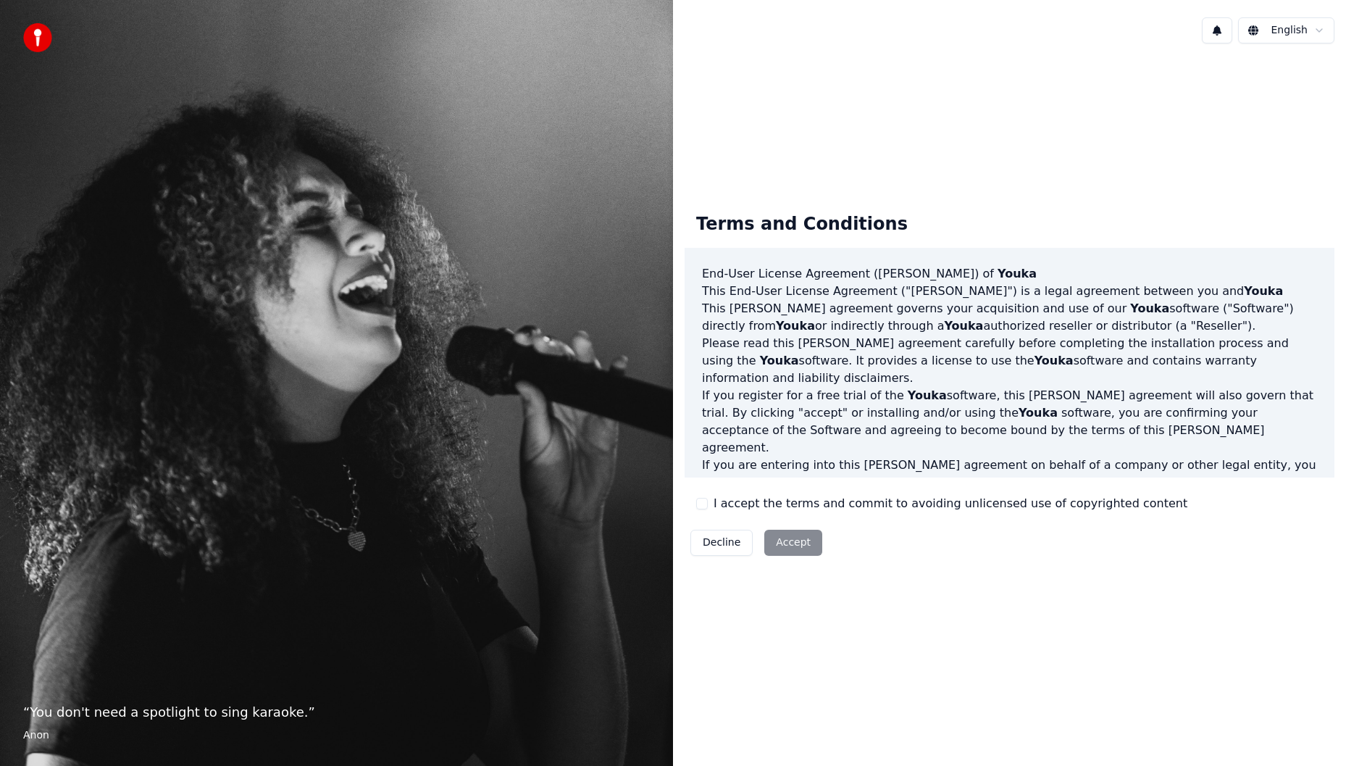
click at [799, 545] on div "Decline Accept" at bounding box center [755, 543] width 143 height 38
click at [787, 547] on div "Decline Accept" at bounding box center [755, 543] width 143 height 38
click at [786, 544] on div "Decline Accept" at bounding box center [755, 543] width 143 height 38
click at [1061, 155] on div "Terms and Conditions End-User License Agreement ([PERSON_NAME]) of Youka This E…" at bounding box center [1009, 381] width 673 height 653
click at [1320, 29] on html "“ You don't need a spotlight to sing karaoke. ” Anon English Terms and Conditio…" at bounding box center [673, 383] width 1346 height 766
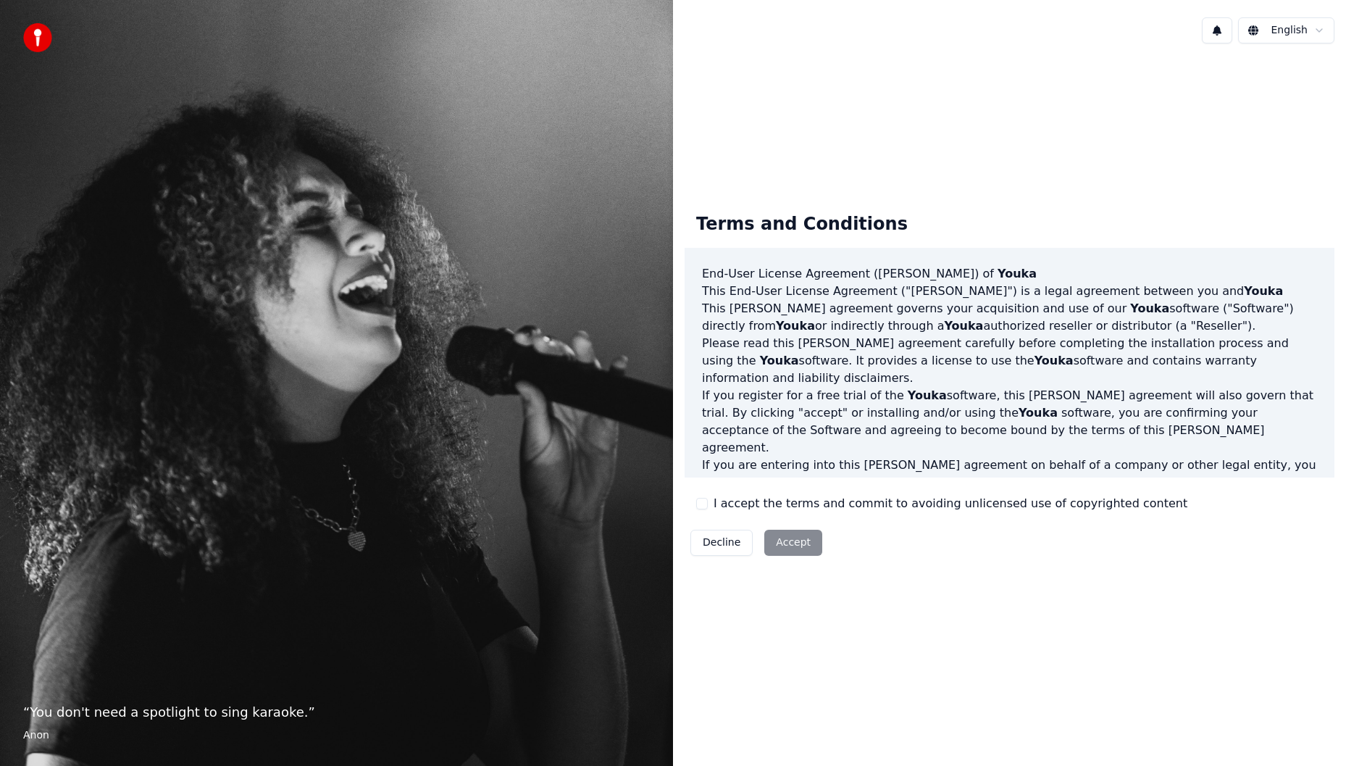
click at [1126, 77] on html "“ You don't need a spotlight to sing karaoke. ” Anon English Terms and Conditio…" at bounding box center [673, 383] width 1346 height 766
click at [705, 500] on button "I accept the terms and commit to avoiding unlicensed use of copyrighted content" at bounding box center [702, 504] width 12 height 12
click at [792, 542] on button "Accept" at bounding box center [793, 542] width 58 height 26
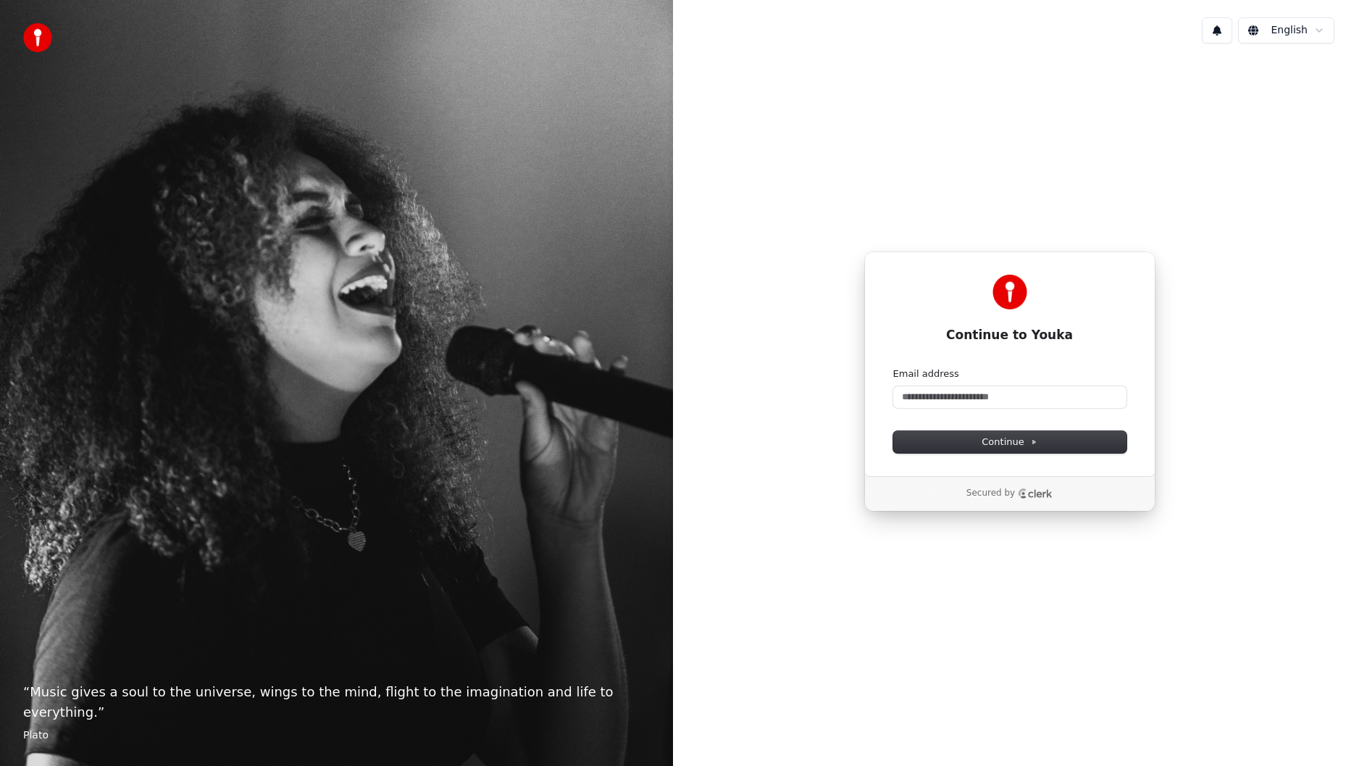
click at [1085, 180] on div "Continue to Youka Continue with Google or Email address Continue Secured by" at bounding box center [1009, 381] width 673 height 653
click at [975, 398] on input "Email address" at bounding box center [1009, 397] width 233 height 22
click at [1022, 444] on span "Continue" at bounding box center [1008, 441] width 55 height 13
click at [1141, 190] on div "**********" at bounding box center [1009, 381] width 673 height 653
click at [1004, 434] on button "Continue" at bounding box center [1009, 442] width 233 height 22
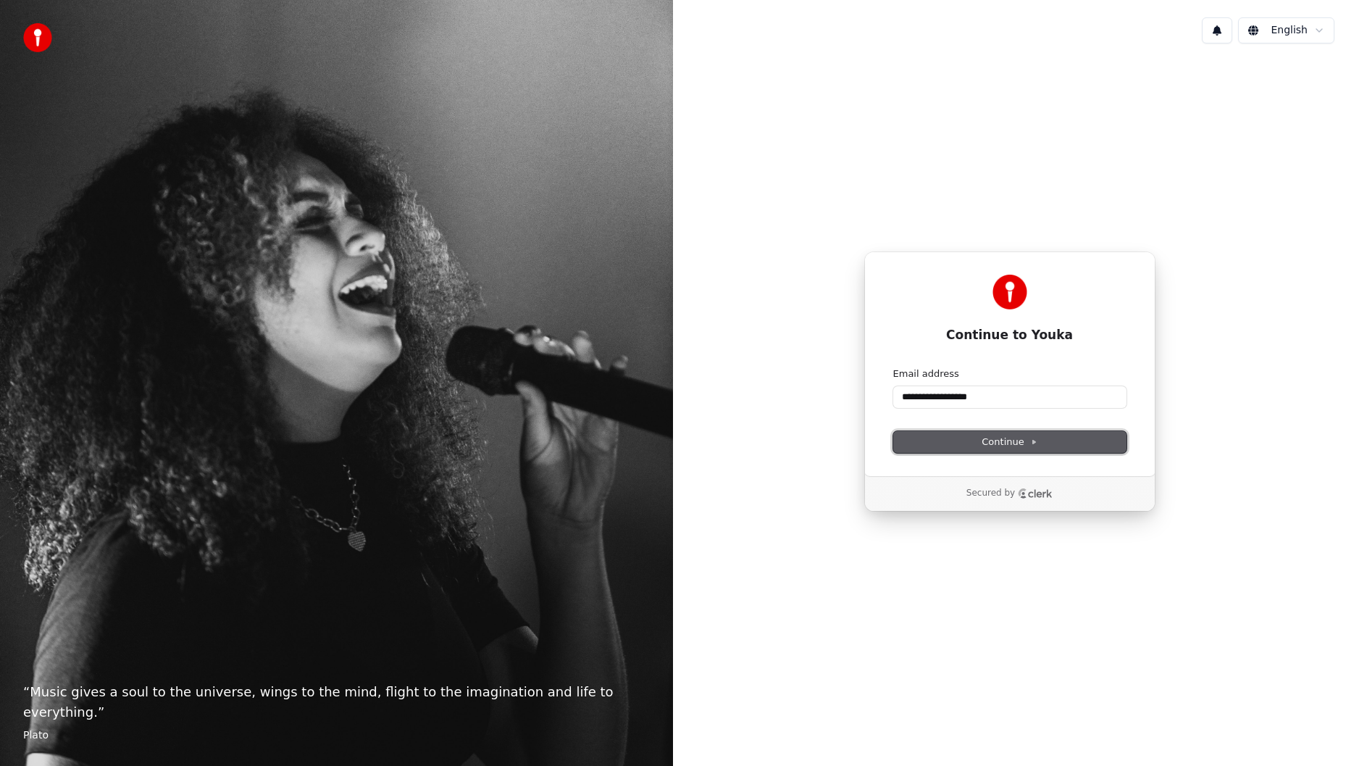
click at [1014, 431] on button "Continue" at bounding box center [1009, 442] width 233 height 22
click at [949, 395] on input "**********" at bounding box center [1009, 397] width 233 height 22
click at [1031, 448] on span "Continue" at bounding box center [1008, 441] width 55 height 13
type input "**********"
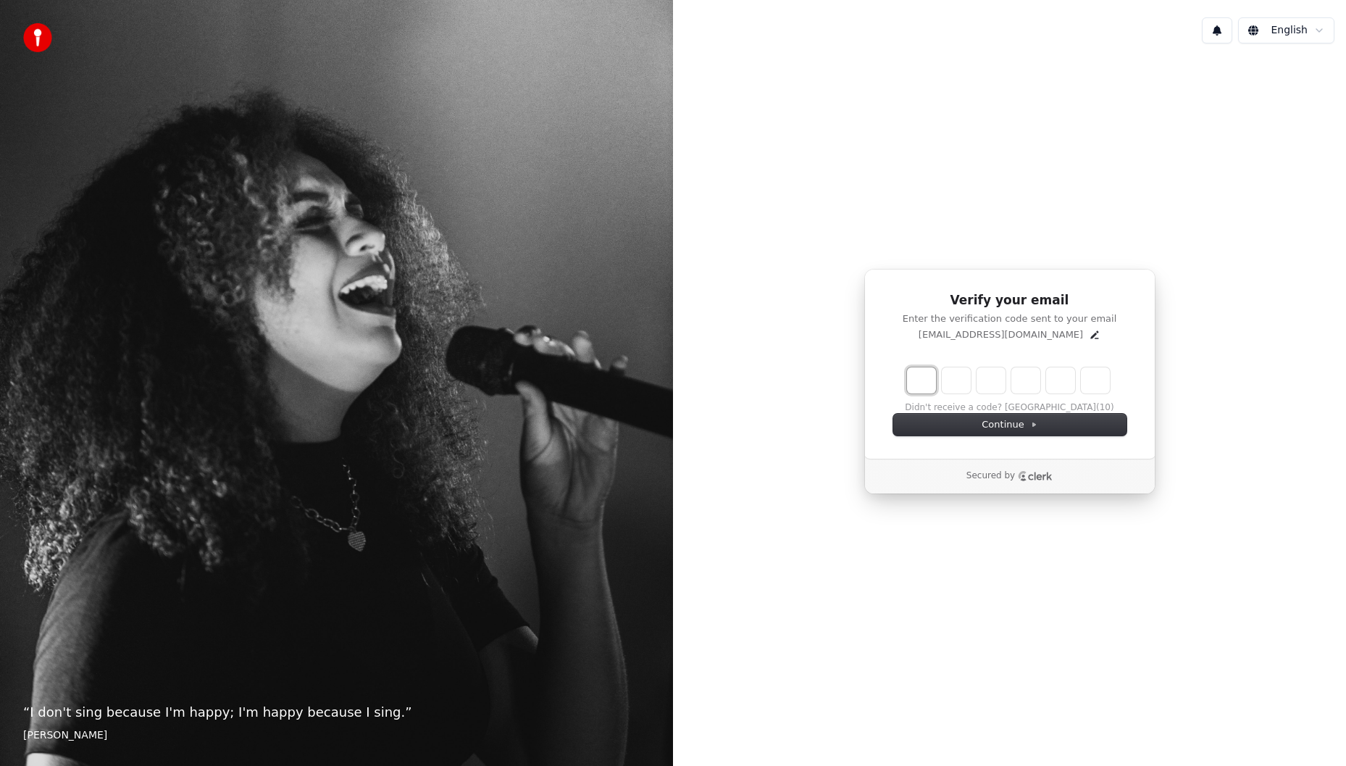
click at [923, 378] on input "Enter verification code. Digit 1" at bounding box center [921, 380] width 29 height 26
type input "*"
type input "**"
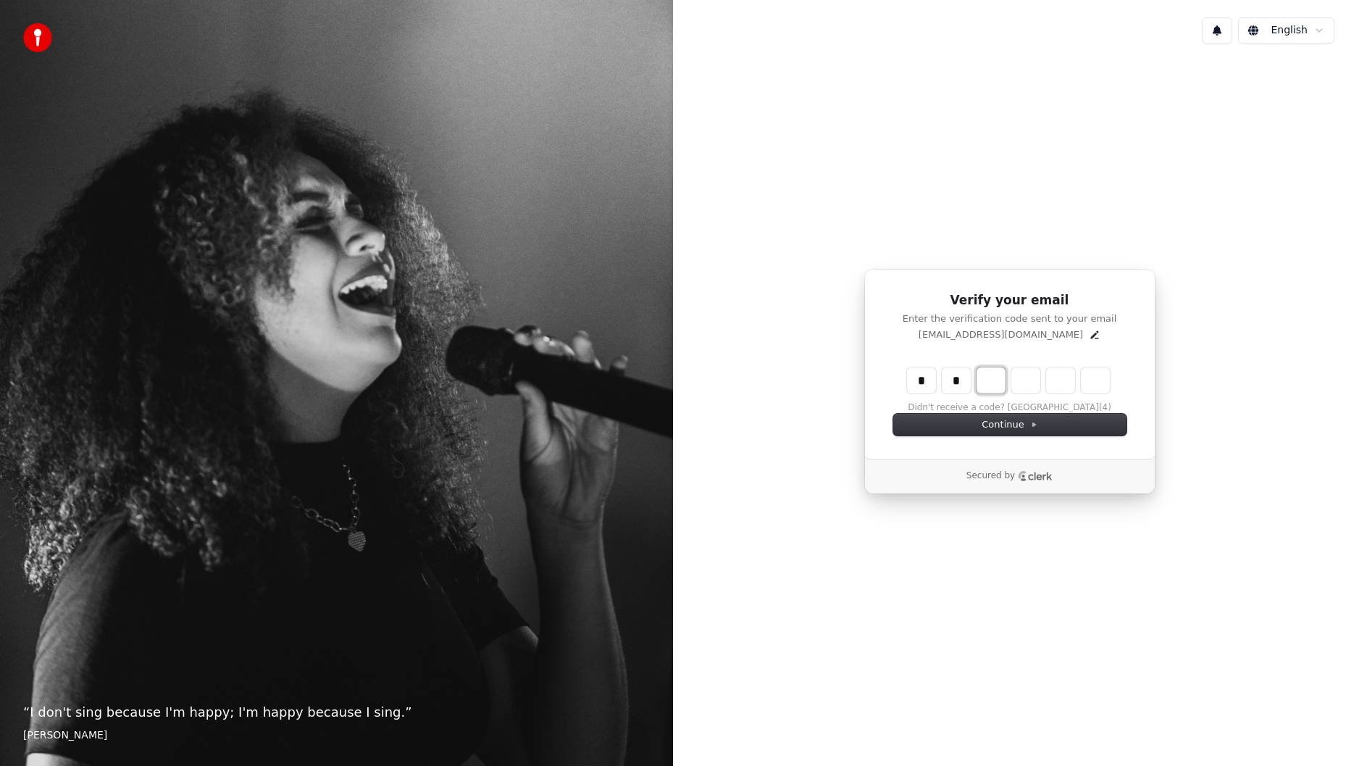
type input "*"
type input "***"
type input "*"
type input "****"
type input "*"
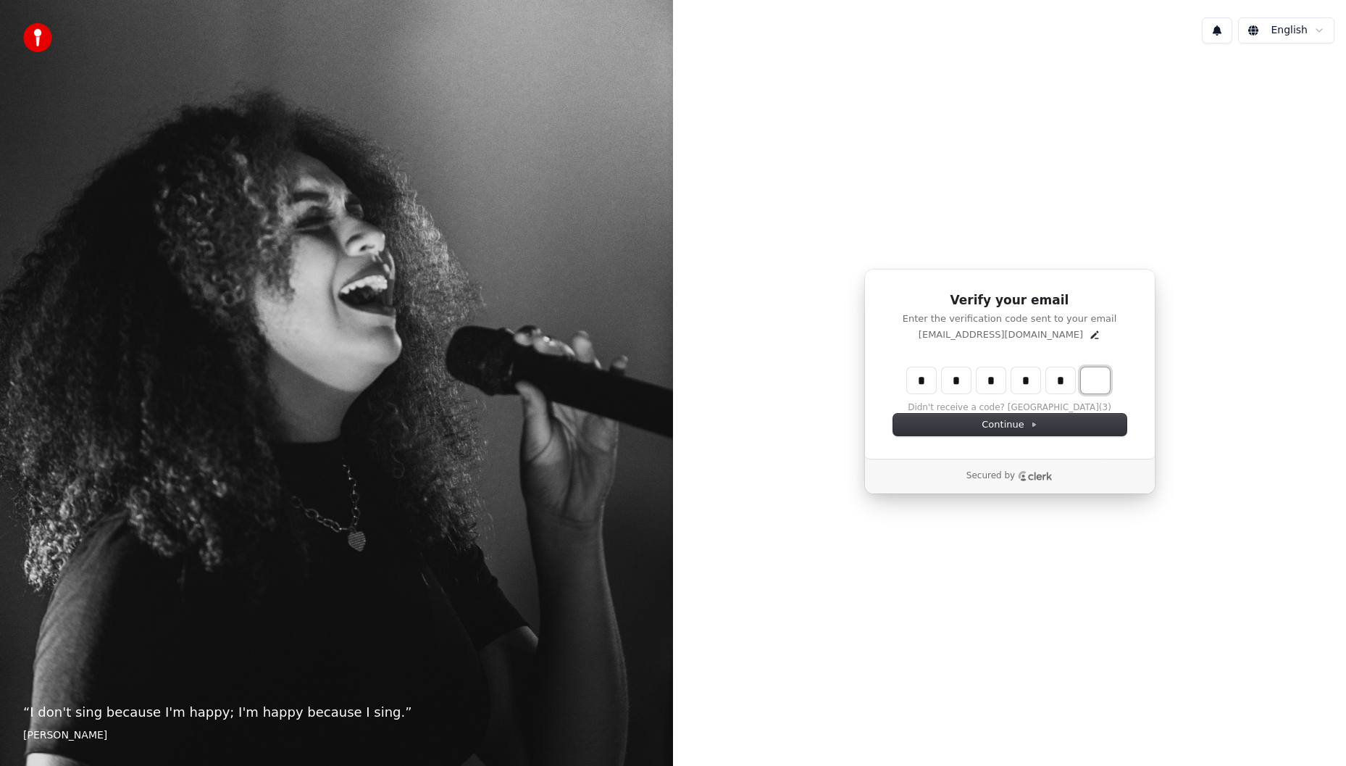
type input "******"
type input "*"
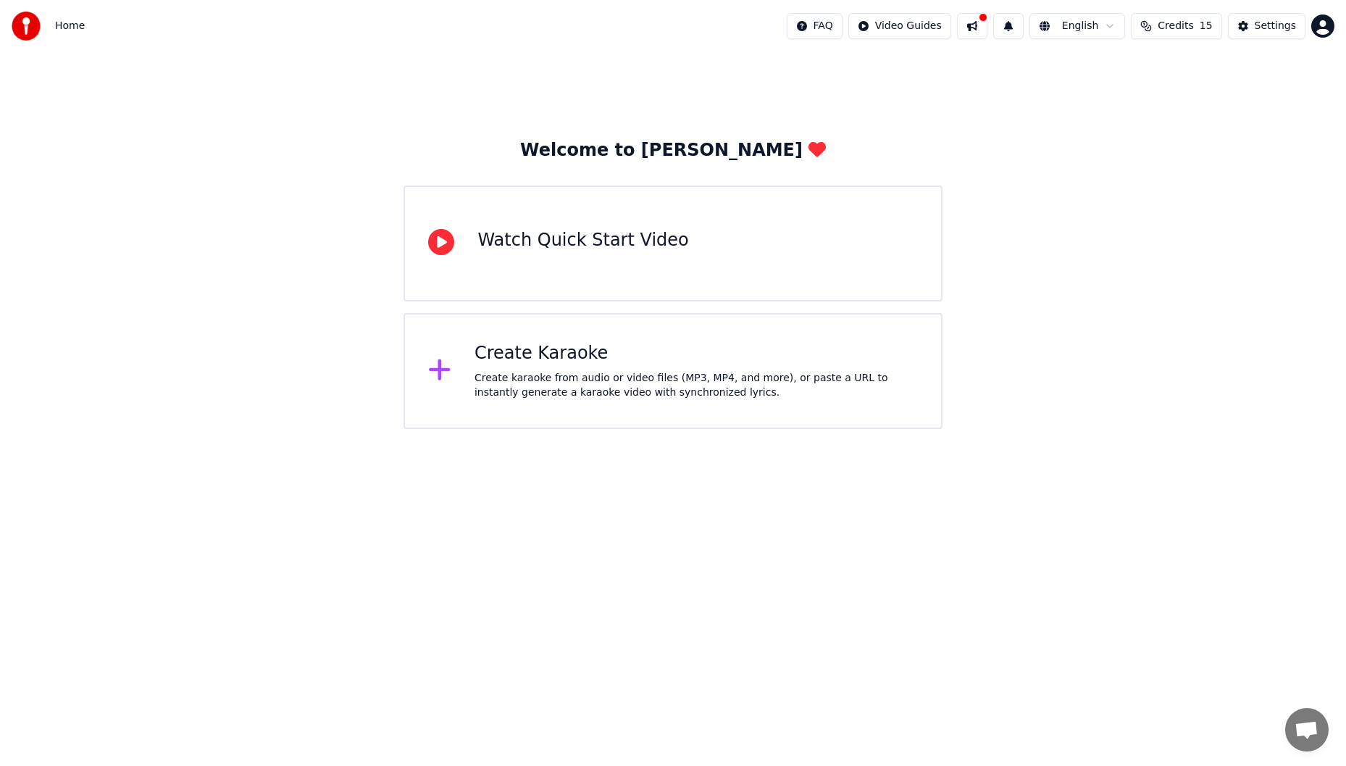
click at [1300, 732] on span "Open de chat" at bounding box center [1306, 731] width 24 height 20
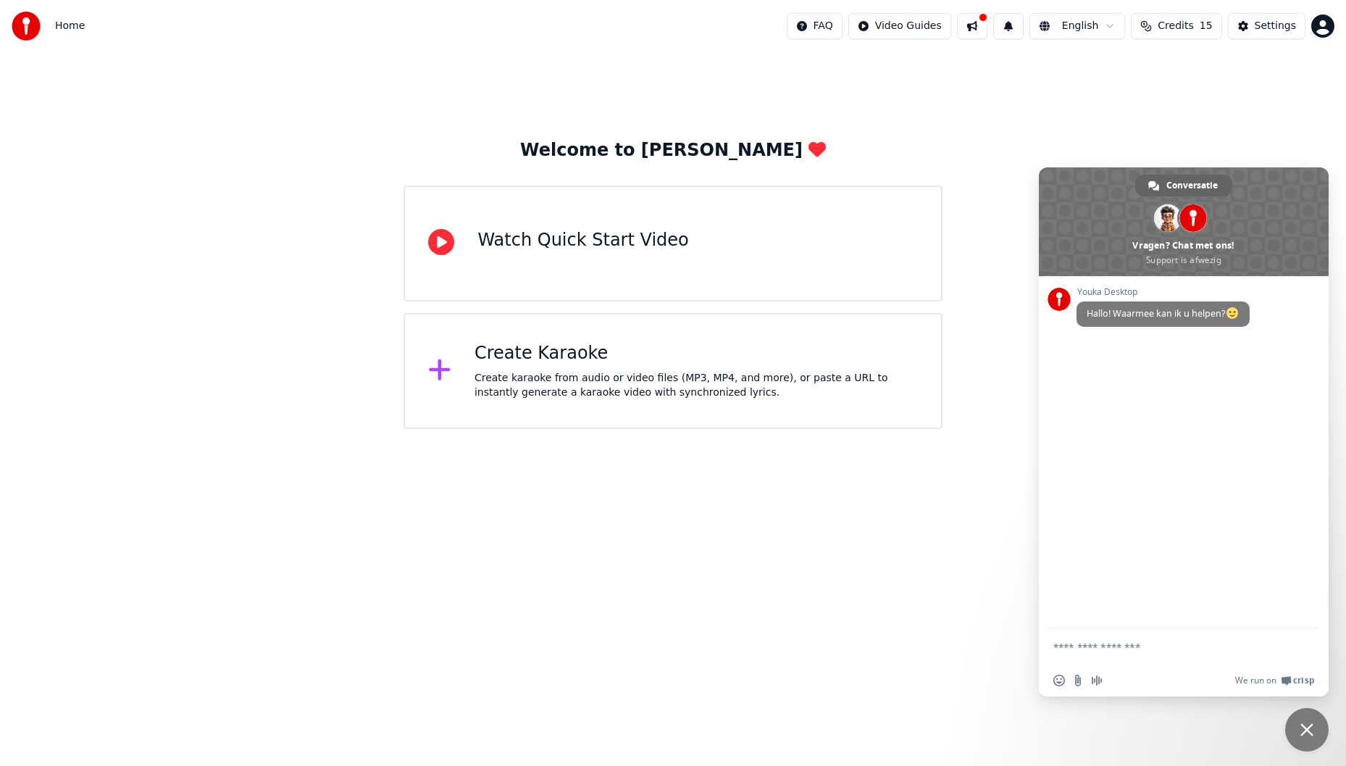
click at [892, 429] on html "Home FAQ Video Guides English Credits 15 Settings Welcome to Youka Watch Quick …" at bounding box center [673, 214] width 1346 height 429
click at [1309, 733] on span "Chat sluiten" at bounding box center [1306, 729] width 13 height 13
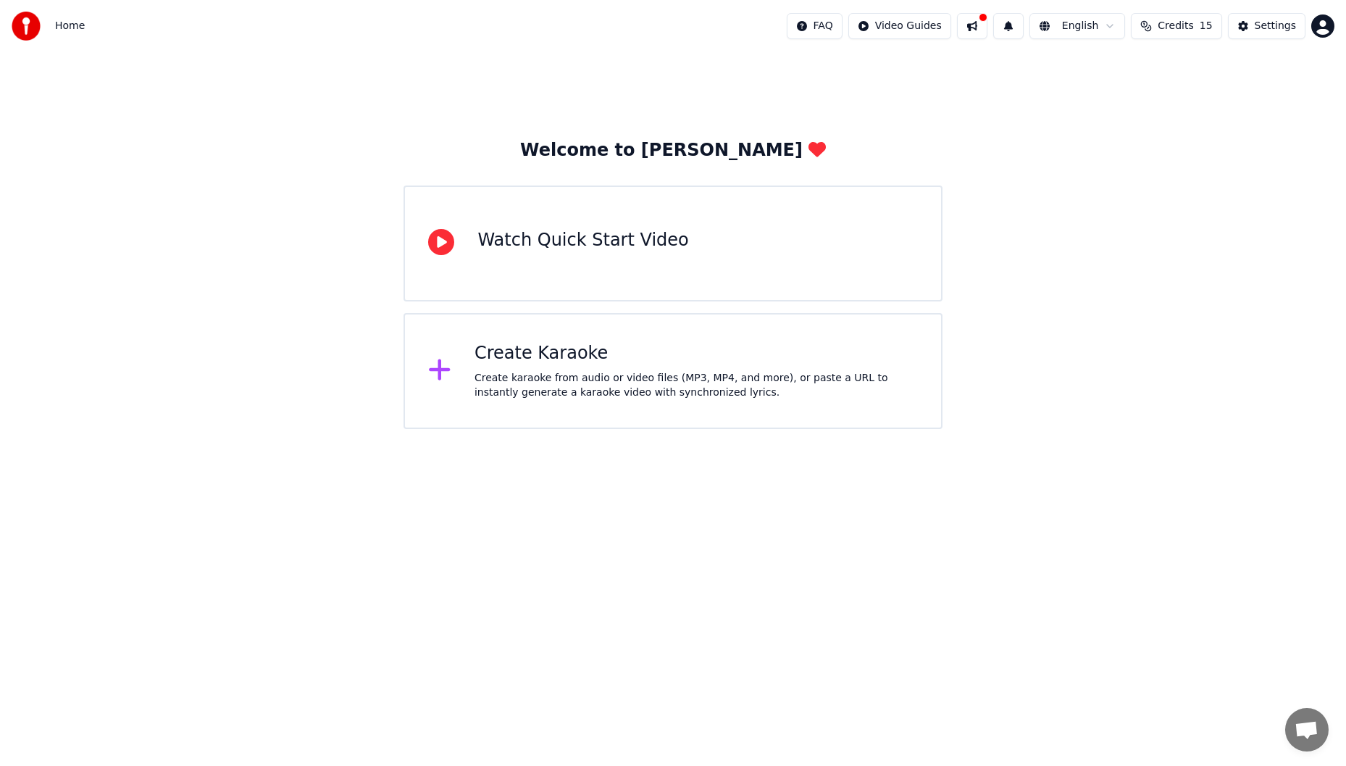
click at [535, 241] on div "Watch Quick Start Video" at bounding box center [582, 240] width 211 height 23
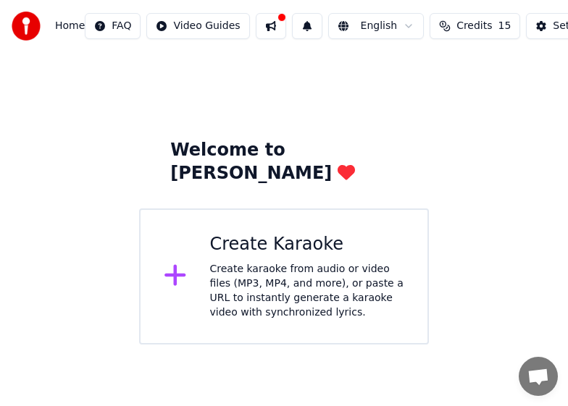
click at [67, 22] on span "Home" at bounding box center [70, 26] width 30 height 14
click at [72, 22] on span "Home" at bounding box center [70, 26] width 30 height 14
click at [29, 23] on img at bounding box center [26, 26] width 29 height 29
click at [70, 28] on span "Home" at bounding box center [70, 26] width 30 height 14
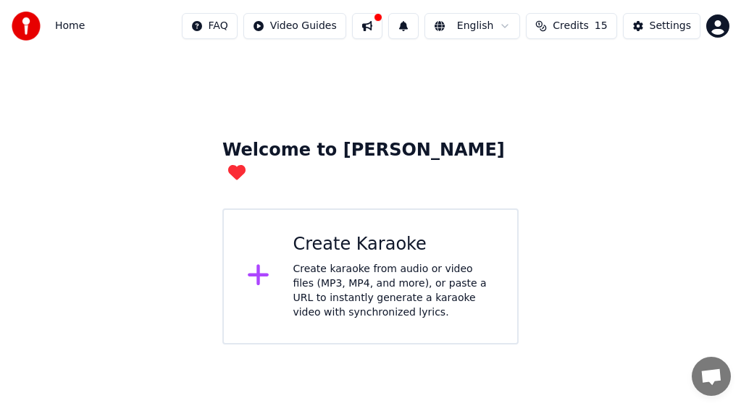
click at [676, 23] on div "Settings" at bounding box center [670, 26] width 41 height 14
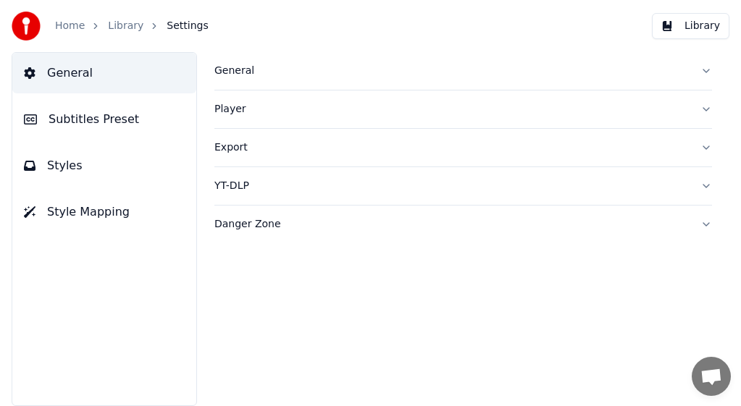
click at [76, 71] on span "General" at bounding box center [70, 72] width 46 height 17
click at [122, 121] on span "Subtitles Preset" at bounding box center [94, 119] width 91 height 17
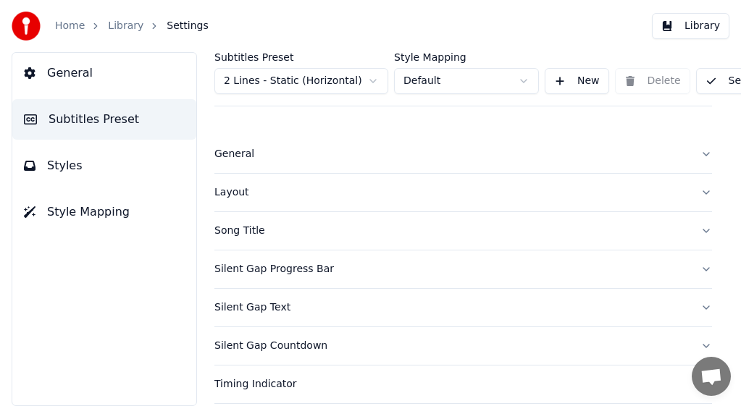
click at [66, 163] on span "Styles" at bounding box center [64, 165] width 35 height 17
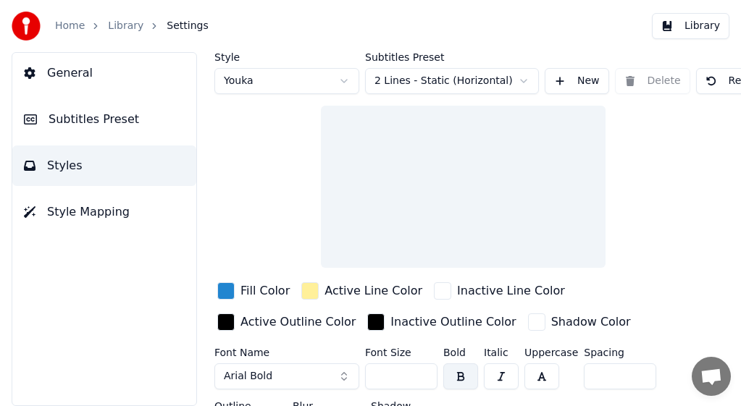
click at [63, 217] on span "Style Mapping" at bounding box center [88, 212] width 83 height 17
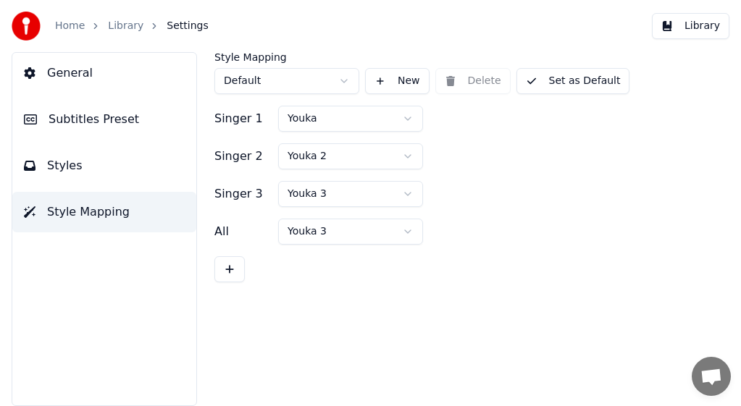
click at [171, 24] on span "Settings" at bounding box center [187, 26] width 41 height 14
click at [85, 77] on span "General" at bounding box center [70, 72] width 46 height 17
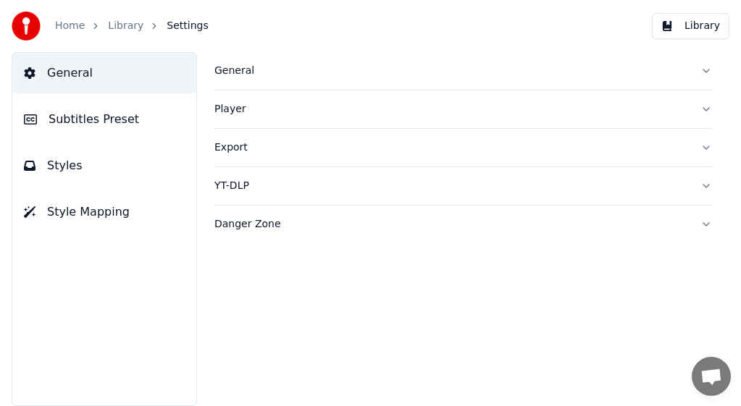
click at [238, 75] on div "General" at bounding box center [451, 71] width 474 height 14
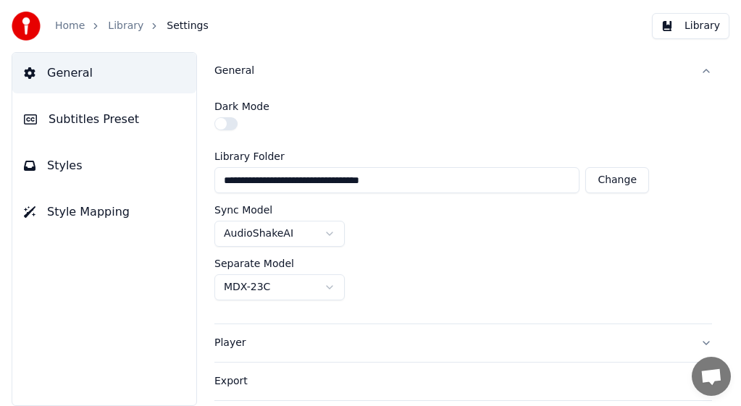
click at [623, 179] on button "Change" at bounding box center [617, 180] width 64 height 26
type input "**********"
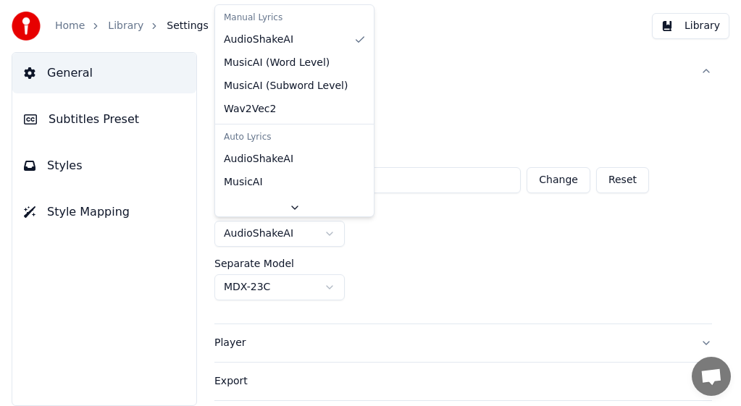
click at [330, 229] on html "**********" at bounding box center [370, 203] width 741 height 406
click at [114, 343] on html "**********" at bounding box center [370, 203] width 741 height 406
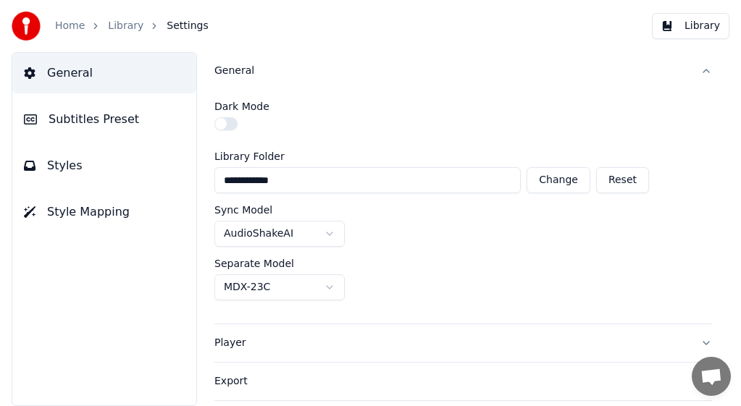
click at [695, 340] on button "Player" at bounding box center [463, 343] width 498 height 38
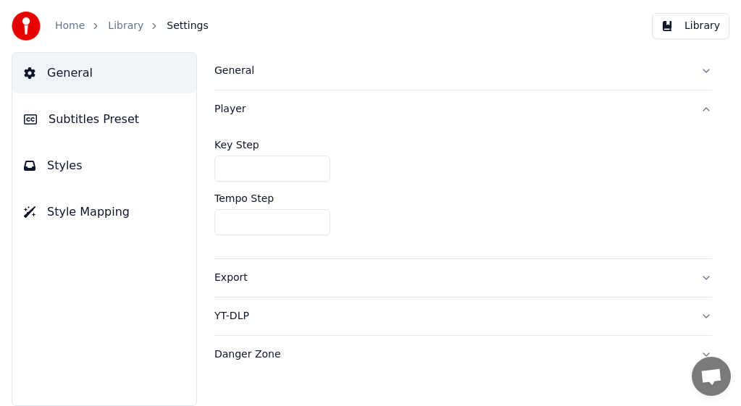
click at [621, 373] on div "General Player Key Step * Tempo Step **** Export YT-DLP Danger Zone" at bounding box center [462, 229] width 555 height 354
click at [239, 112] on div "Player" at bounding box center [451, 109] width 474 height 14
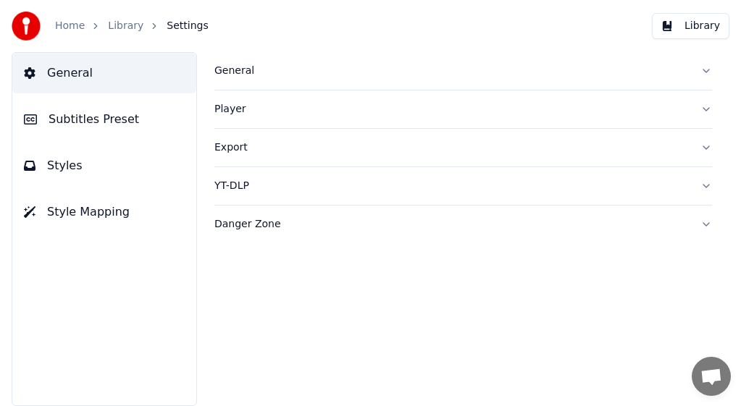
click at [238, 152] on div "Export" at bounding box center [451, 148] width 474 height 14
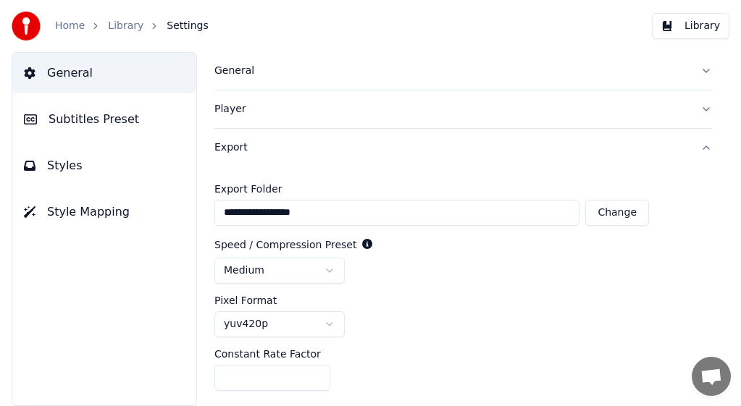
click at [235, 150] on div "Export" at bounding box center [451, 148] width 474 height 14
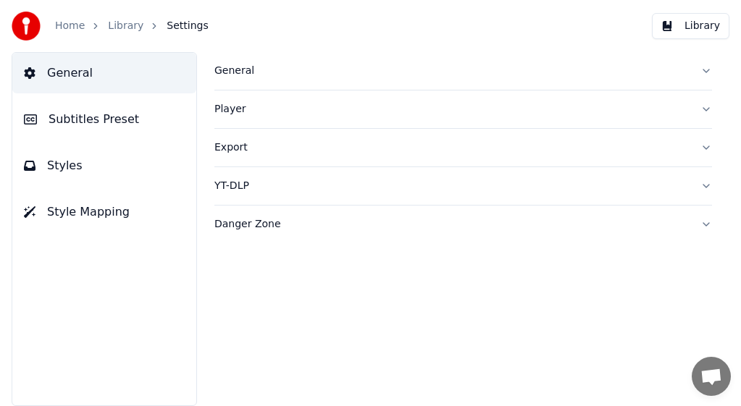
click at [238, 183] on div "YT-DLP" at bounding box center [451, 186] width 474 height 14
click at [237, 183] on div "YT-DLP" at bounding box center [451, 186] width 474 height 14
click at [238, 223] on div "Danger Zone" at bounding box center [451, 224] width 474 height 14
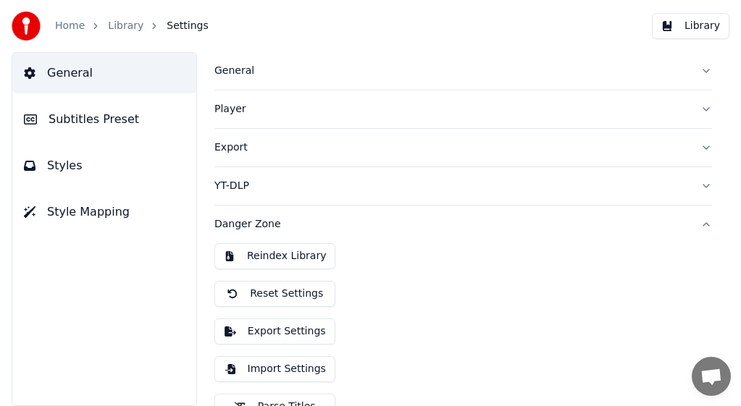
click at [238, 222] on div "Danger Zone" at bounding box center [451, 224] width 474 height 14
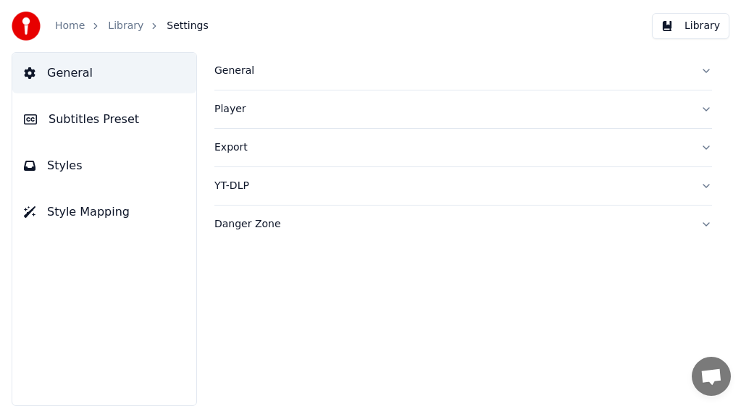
click at [126, 276] on div "General Subtitles Preset Styles Style Mapping" at bounding box center [104, 229] width 185 height 354
click at [110, 24] on link "Library" at bounding box center [125, 26] width 35 height 14
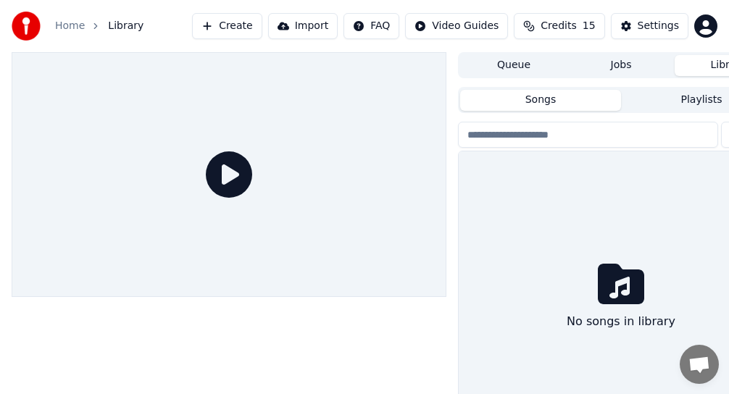
click at [698, 362] on span "Open de chat" at bounding box center [698, 365] width 23 height 19
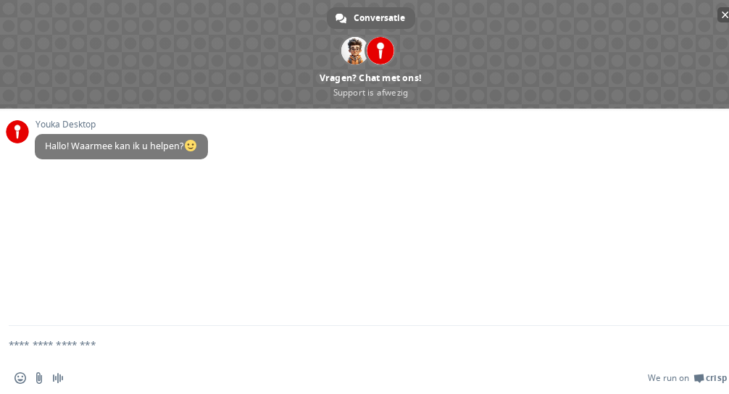
click at [722, 12] on span "Chat sluiten" at bounding box center [724, 14] width 7 height 9
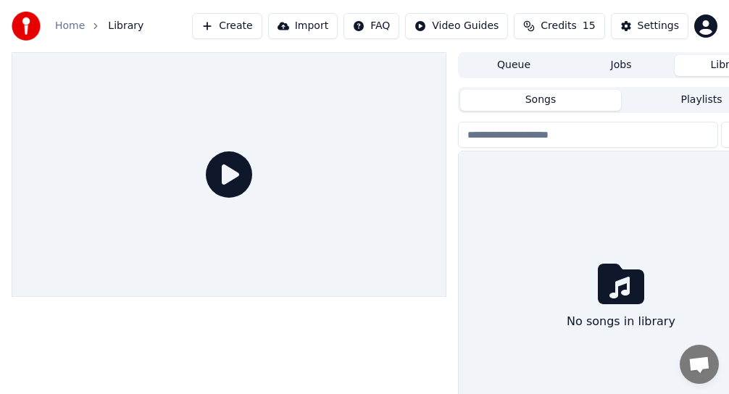
click at [527, 202] on div "No songs in library" at bounding box center [620, 298] width 324 height 294
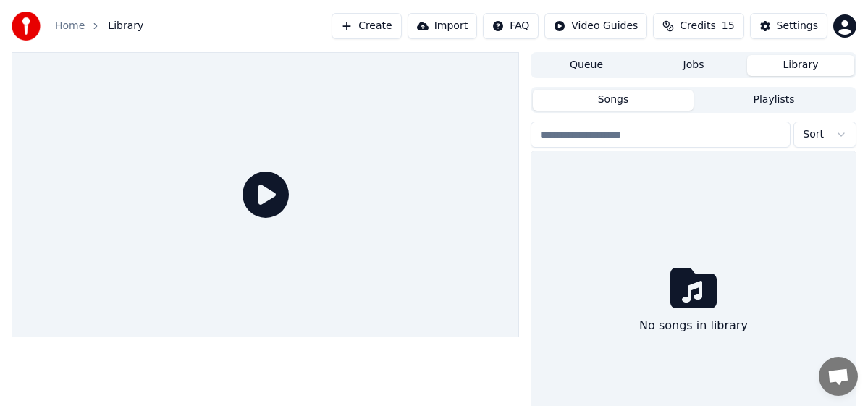
click at [789, 65] on button "Library" at bounding box center [800, 65] width 107 height 21
click at [632, 138] on input "search" at bounding box center [661, 135] width 260 height 26
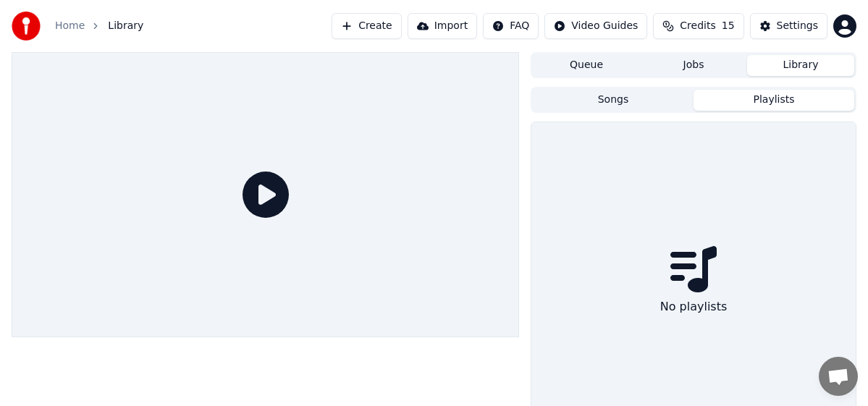
click at [777, 97] on button "Playlists" at bounding box center [774, 100] width 161 height 21
click at [611, 95] on button "Songs" at bounding box center [613, 100] width 161 height 21
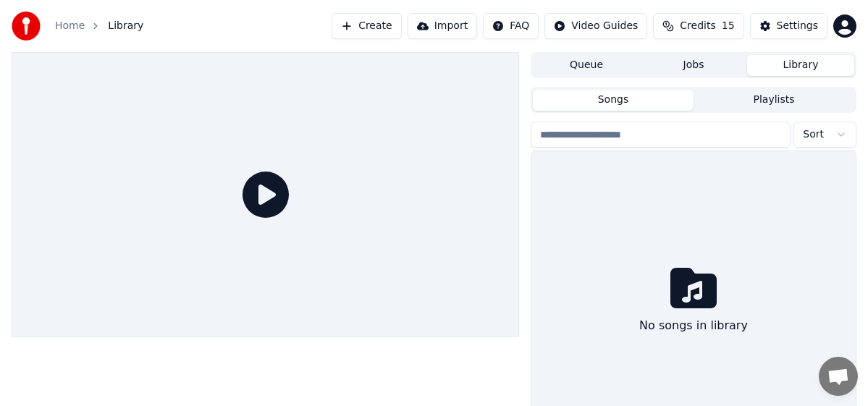
click at [618, 138] on input "search" at bounding box center [661, 135] width 260 height 26
click at [621, 199] on div "No songs in library" at bounding box center [694, 302] width 324 height 303
click at [766, 101] on button "Playlists" at bounding box center [774, 100] width 161 height 21
click at [619, 97] on button "Songs" at bounding box center [613, 100] width 161 height 21
click at [76, 27] on link "Home" at bounding box center [70, 26] width 30 height 14
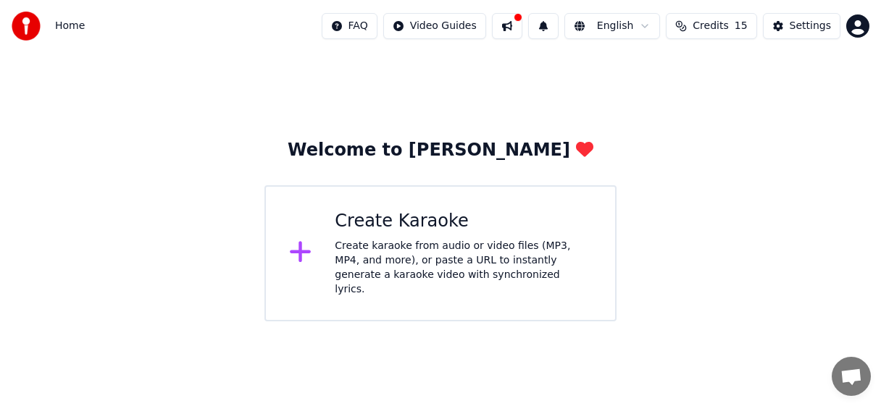
click at [20, 28] on img at bounding box center [26, 26] width 29 height 29
click at [73, 26] on span "Home" at bounding box center [70, 26] width 30 height 14
